Goal: Find specific page/section: Find specific page/section

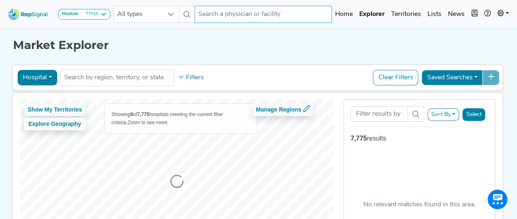
click at [207, 20] on input "text" at bounding box center [263, 14] width 137 height 17
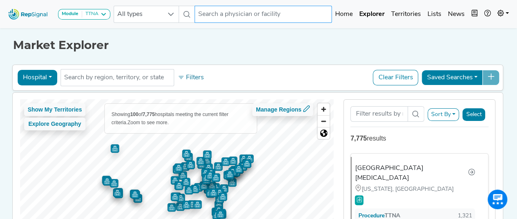
click at [207, 18] on input "text" at bounding box center [263, 14] width 137 height 17
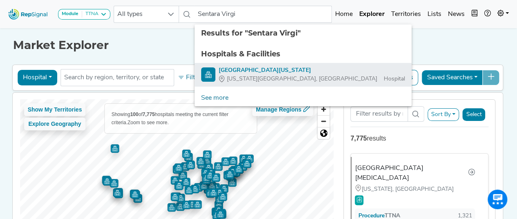
click at [263, 72] on div "[GEOGRAPHIC_DATA][US_STATE]" at bounding box center [312, 70] width 187 height 9
type input "[GEOGRAPHIC_DATA][US_STATE]"
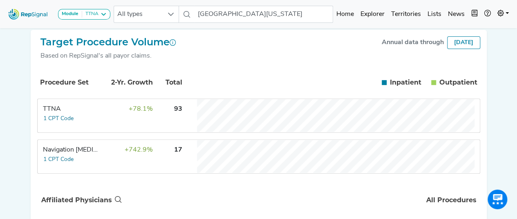
scroll to position [134, 0]
